Goal: Information Seeking & Learning: Learn about a topic

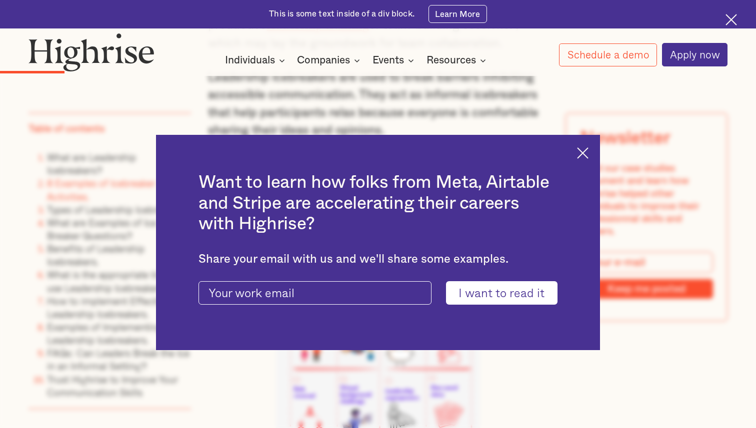
scroll to position [1948, 0]
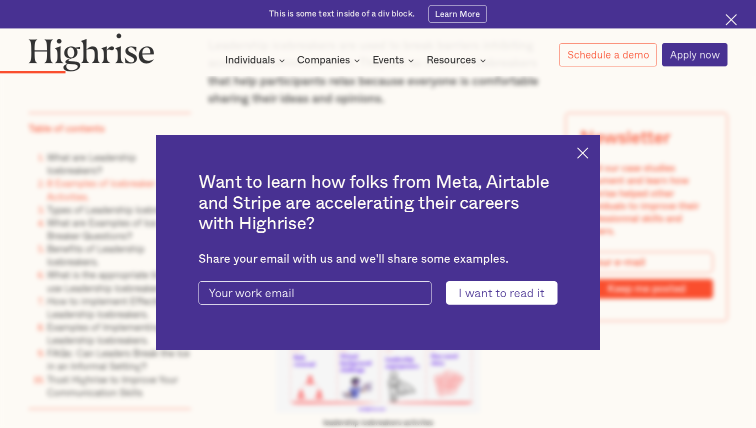
click at [581, 153] on img at bounding box center [582, 152] width 11 height 11
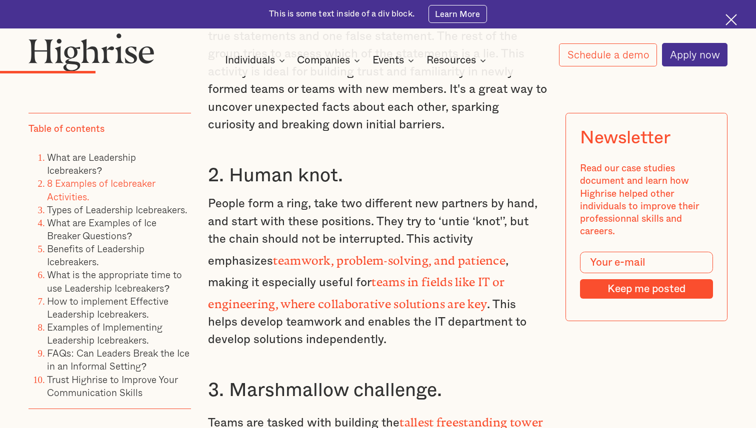
scroll to position [2432, 0]
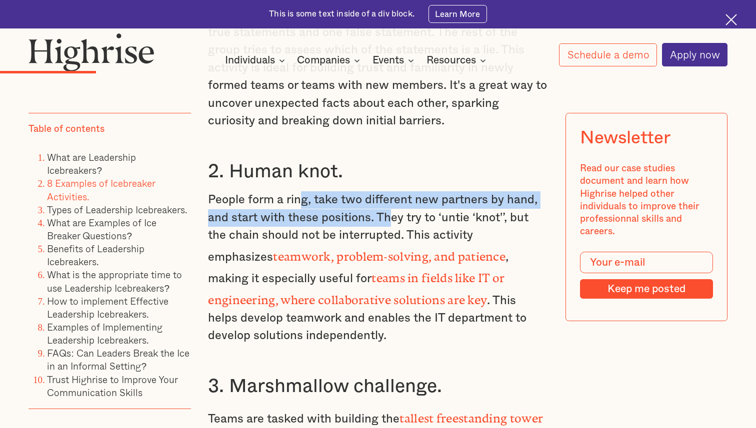
drag, startPoint x: 303, startPoint y: 156, endPoint x: 392, endPoint y: 179, distance: 91.3
click at [392, 191] on p "People form a ring, take two different new partners by hand, and start with the…" at bounding box center [377, 268] width 339 height 154
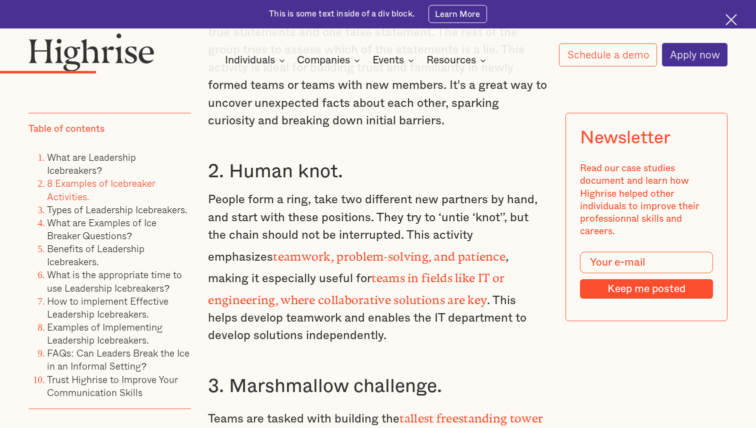
click at [415, 191] on p "People form a ring, take two different new partners by hand, and start with the…" at bounding box center [377, 268] width 339 height 154
drag, startPoint x: 376, startPoint y: 178, endPoint x: 480, endPoint y: 182, distance: 104.6
click at [480, 191] on p "People form a ring, take two different new partners by hand, and start with the…" at bounding box center [377, 268] width 339 height 154
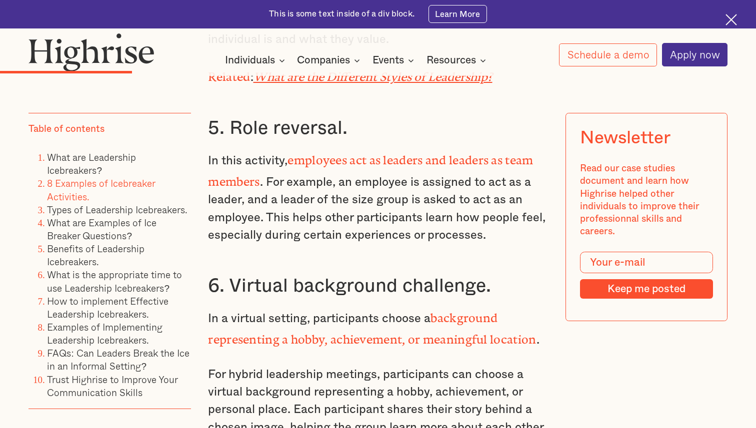
scroll to position [3018, 0]
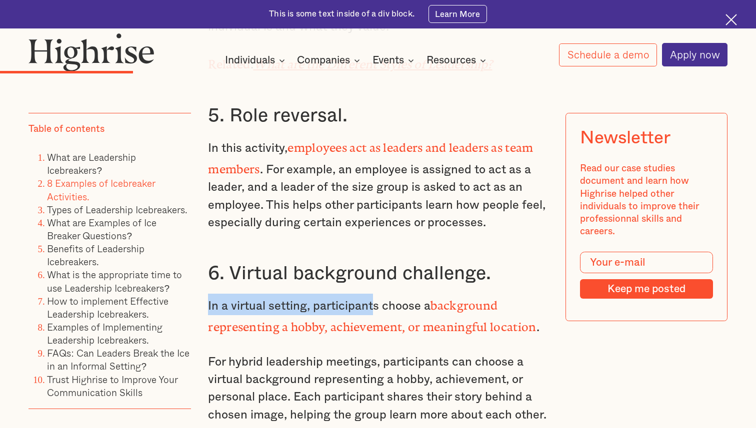
drag, startPoint x: 207, startPoint y: 226, endPoint x: 371, endPoint y: 231, distance: 164.1
click at [398, 151] on p "In this activity, employees act as leaders and leaders as team members . For ex…" at bounding box center [377, 184] width 339 height 96
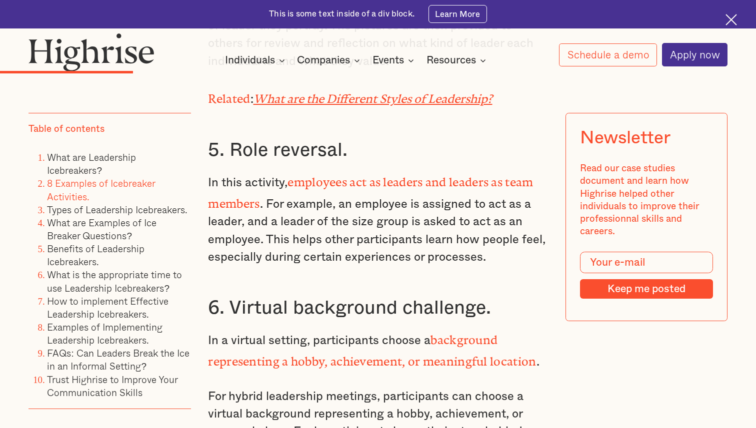
scroll to position [2974, 0]
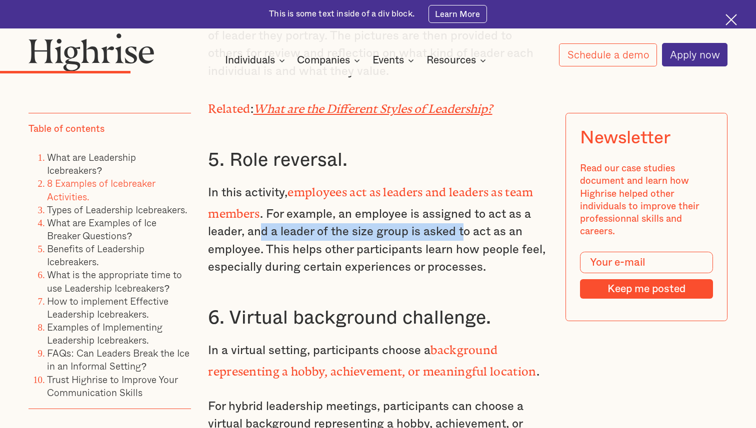
drag, startPoint x: 259, startPoint y: 159, endPoint x: 464, endPoint y: 160, distance: 205.5
click at [464, 180] on p "In this activity, employees act as leaders and leaders as team members . For ex…" at bounding box center [377, 228] width 339 height 96
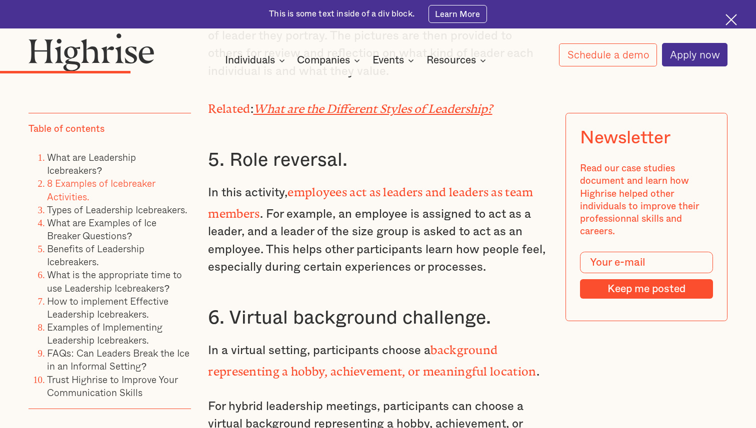
click at [481, 180] on p "In this activity, employees act as leaders and leaders as team members . For ex…" at bounding box center [377, 228] width 339 height 96
drag, startPoint x: 329, startPoint y: 158, endPoint x: 478, endPoint y: 159, distance: 149.0
click at [478, 180] on p "In this activity, employees act as leaders and leaders as team members . For ex…" at bounding box center [377, 228] width 339 height 96
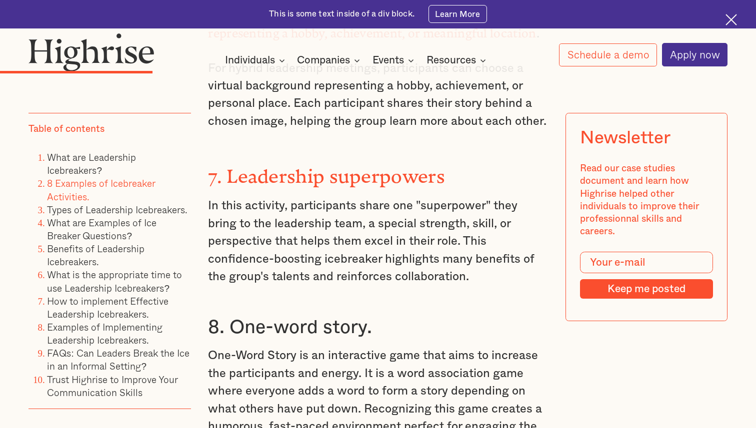
scroll to position [3308, 0]
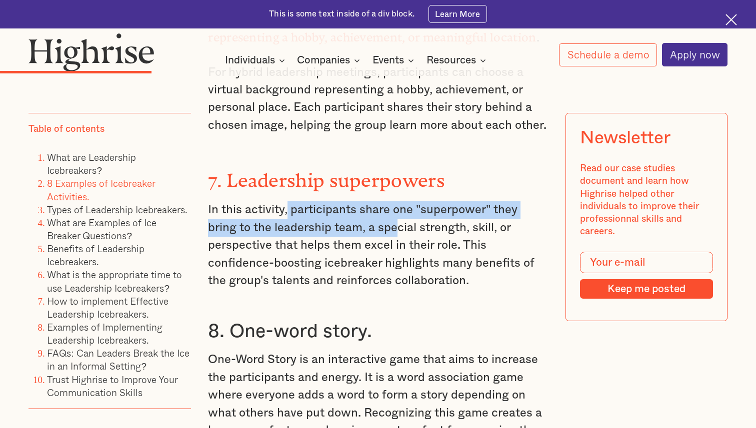
drag, startPoint x: 286, startPoint y: 120, endPoint x: 396, endPoint y: 138, distance: 110.9
click at [396, 201] on p "In this activity, participants share one "superpower" they bring to the leaders…" at bounding box center [377, 245] width 339 height 88
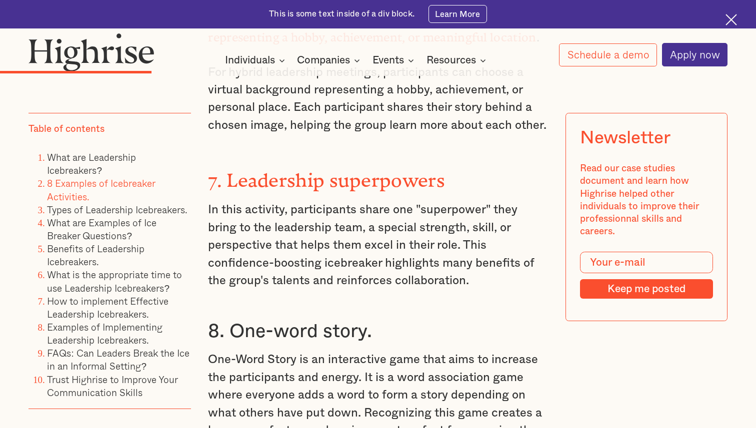
click at [446, 201] on p "In this activity, participants share one "superpower" they bring to the leaders…" at bounding box center [377, 245] width 339 height 88
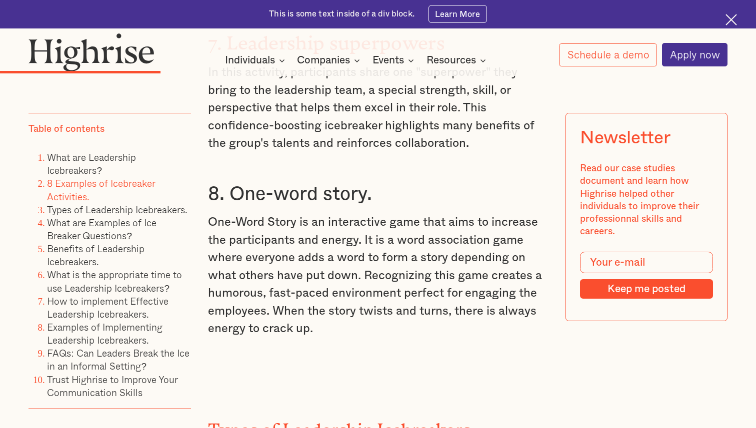
scroll to position [3433, 0]
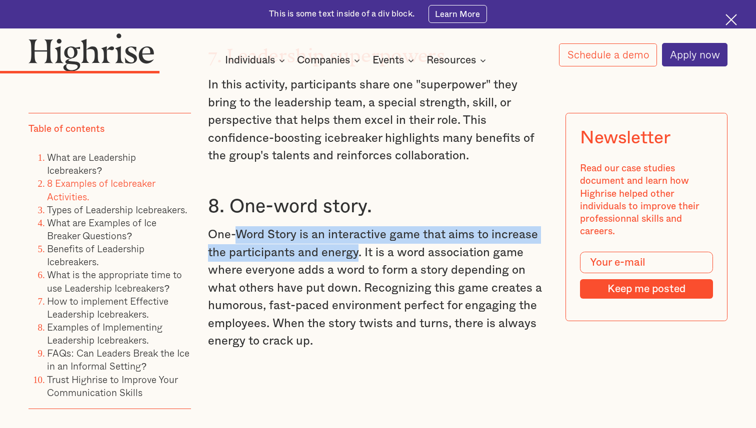
drag, startPoint x: 236, startPoint y: 147, endPoint x: 357, endPoint y: 162, distance: 121.9
click at [357, 226] on p "One-Word Story is an interactive game that aims to increase the participants an…" at bounding box center [377, 288] width 339 height 124
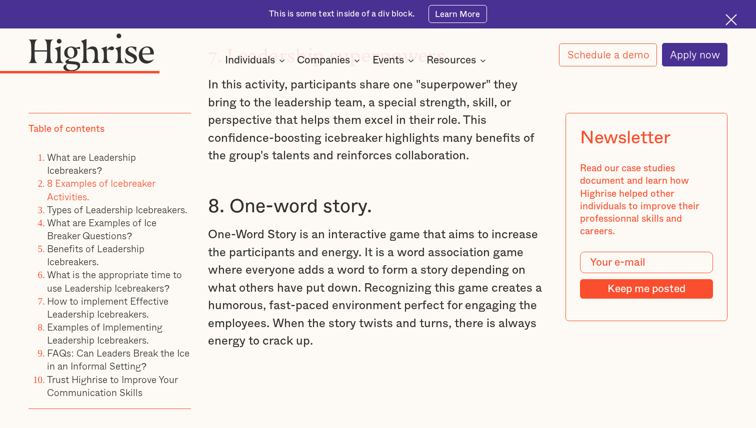
click at [378, 226] on p "One-Word Story is an interactive game that aims to increase the participants an…" at bounding box center [377, 288] width 339 height 124
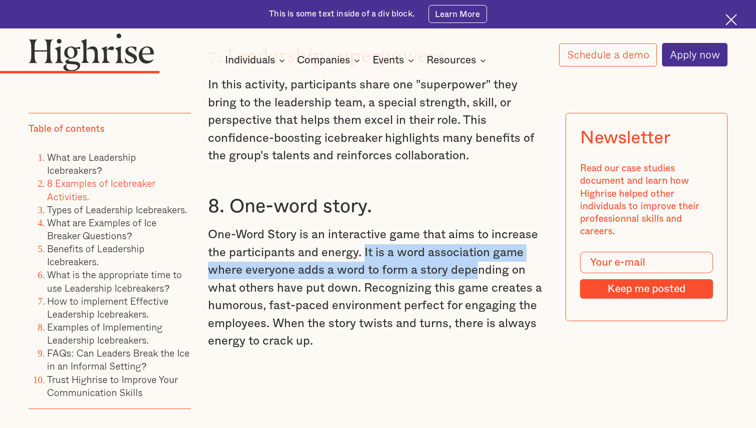
drag, startPoint x: 364, startPoint y: 165, endPoint x: 476, endPoint y: 184, distance: 113.6
click at [476, 226] on p "One-Word Story is an interactive game that aims to increase the participants an…" at bounding box center [377, 288] width 339 height 124
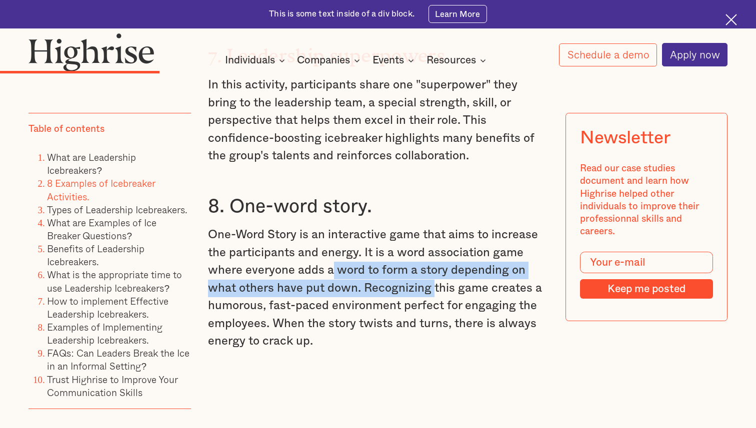
drag, startPoint x: 329, startPoint y: 188, endPoint x: 440, endPoint y: 204, distance: 112.1
click at [439, 226] on p "One-Word Story is an interactive game that aims to increase the participants an…" at bounding box center [377, 288] width 339 height 124
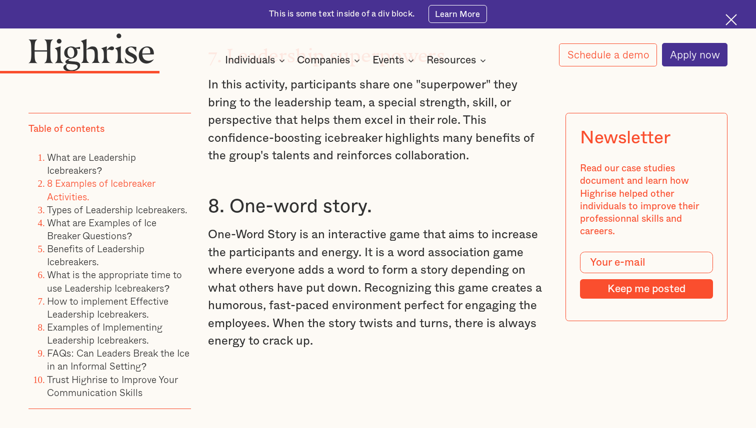
click at [482, 226] on p "One-Word Story is an interactive game that aims to increase the participants an…" at bounding box center [377, 288] width 339 height 124
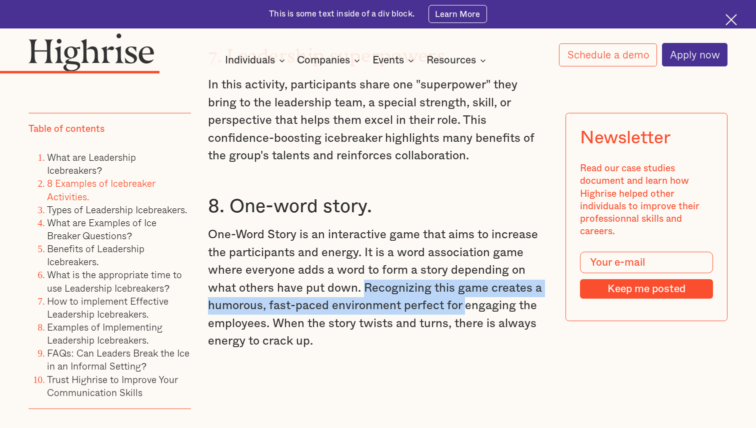
drag, startPoint x: 364, startPoint y: 203, endPoint x: 462, endPoint y: 216, distance: 99.4
click at [462, 226] on p "One-Word Story is an interactive game that aims to increase the participants an…" at bounding box center [377, 288] width 339 height 124
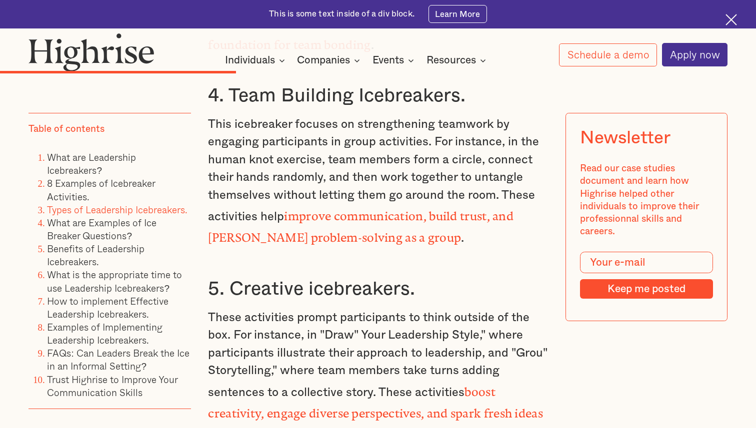
scroll to position [4643, 0]
click at [157, 210] on link "Types of Leadership Icebreakers." at bounding box center [117, 209] width 140 height 14
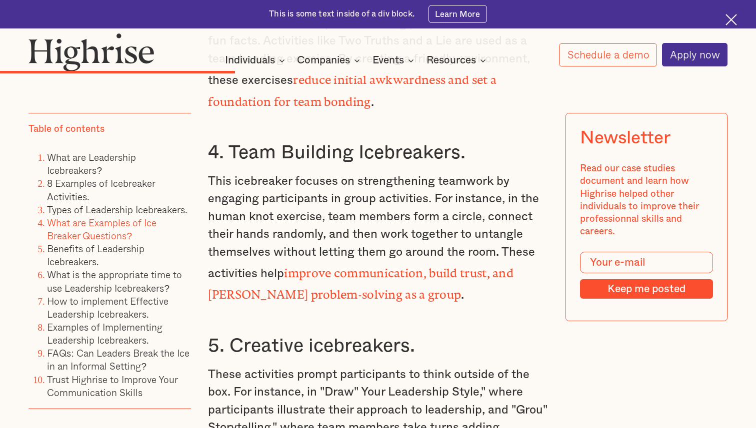
scroll to position [4573, 0]
